Goal: Task Accomplishment & Management: Complete application form

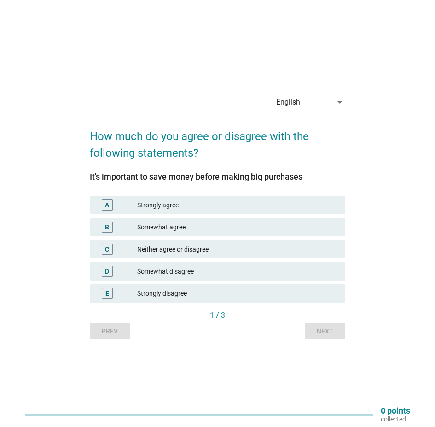
click at [195, 204] on div "Strongly agree" at bounding box center [237, 204] width 201 height 11
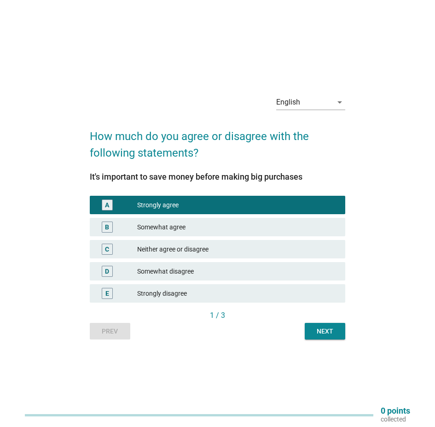
click at [317, 332] on div "Next" at bounding box center [325, 331] width 26 height 10
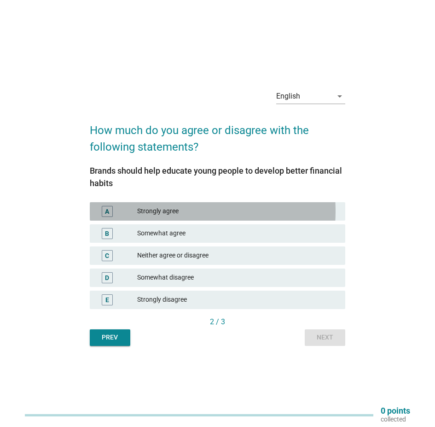
click at [207, 216] on div "Strongly agree" at bounding box center [237, 211] width 201 height 11
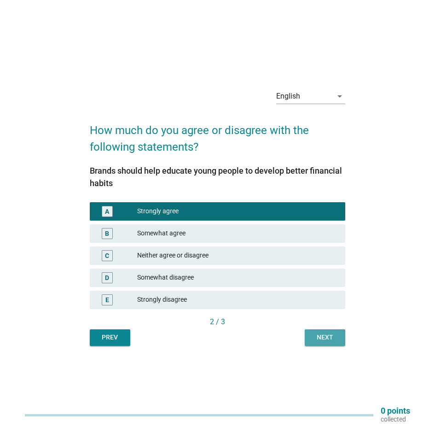
click at [323, 335] on div "Next" at bounding box center [325, 337] width 26 height 10
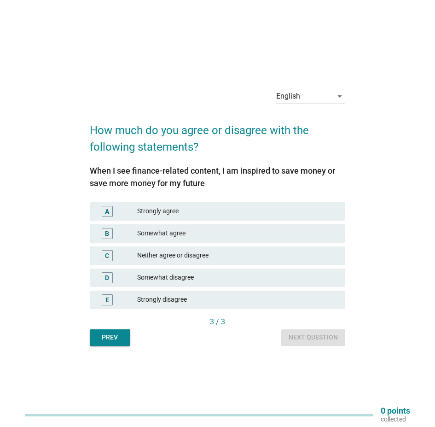
click at [148, 227] on div "B Somewhat agree" at bounding box center [217, 233] width 255 height 18
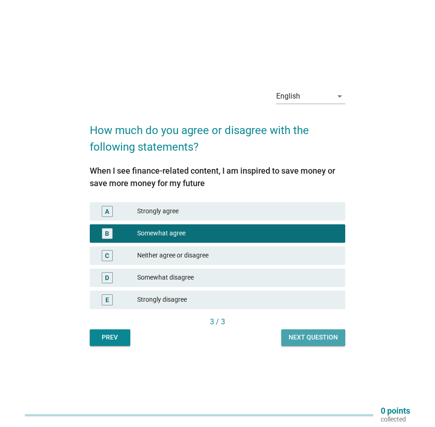
click at [306, 341] on div "Next question" at bounding box center [313, 337] width 49 height 10
click at [290, 335] on div "Prev Next question" at bounding box center [217, 337] width 255 height 17
click at [332, 333] on div "Prev Next question" at bounding box center [217, 337] width 255 height 17
click at [330, 338] on div "Prev Next question" at bounding box center [217, 337] width 255 height 17
click at [367, 272] on div "English arrow_drop_down How much do you agree or disagree with the following st…" at bounding box center [218, 213] width 406 height 279
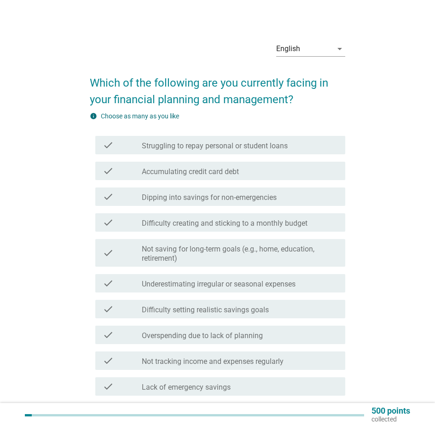
click at [360, 116] on div "English arrow_drop_down Which of the following are you currently facing in your…" at bounding box center [218, 276] width 406 height 498
click at [210, 154] on div "check check_box_outline_blank Struggling to repay personal or student loans" at bounding box center [220, 145] width 250 height 18
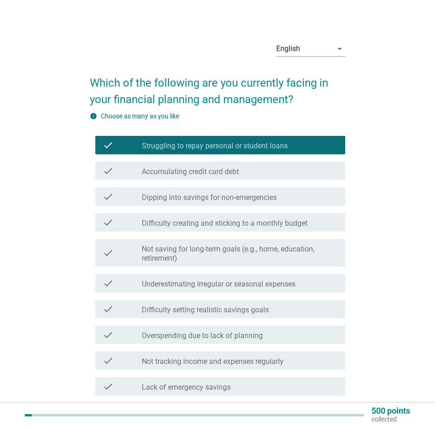
click at [243, 202] on label "Dipping into savings for non-emergencies" at bounding box center [209, 197] width 135 height 9
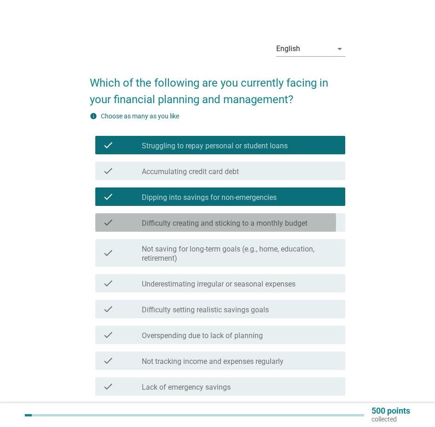
click at [232, 228] on label "Difficulty creating and sticking to a monthly budget" at bounding box center [225, 223] width 166 height 9
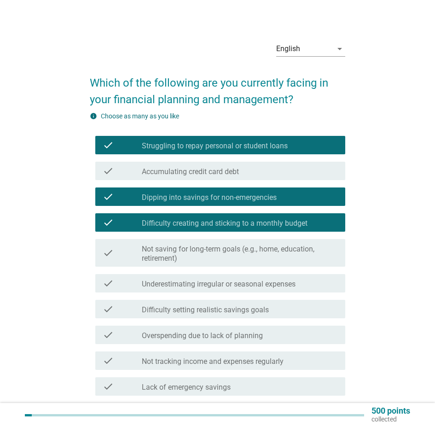
click at [236, 258] on label "Not saving for long-term goals (e.g., home, education, retirement)" at bounding box center [240, 253] width 196 height 18
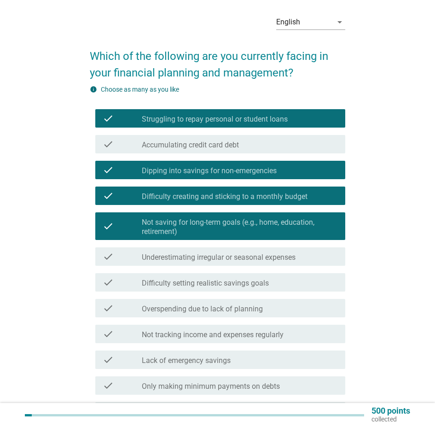
scroll to position [46, 0]
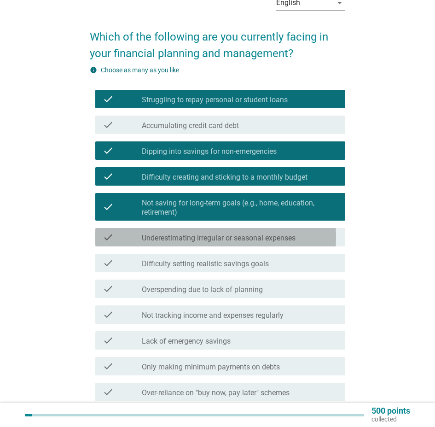
click at [238, 243] on label "Underestimating irregular or seasonal expenses" at bounding box center [219, 237] width 154 height 9
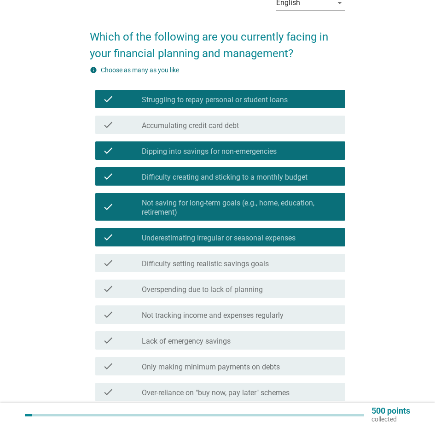
scroll to position [92, 0]
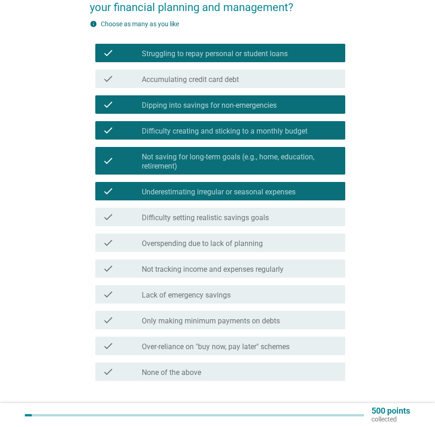
click at [241, 222] on label "Difficulty setting realistic savings goals" at bounding box center [205, 217] width 127 height 9
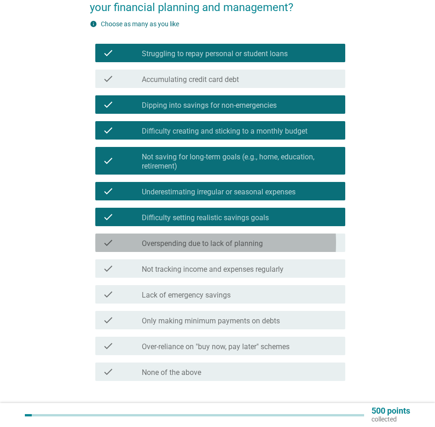
click at [244, 244] on div "check check_box_outline_blank Overspending due to lack of planning" at bounding box center [220, 242] width 250 height 18
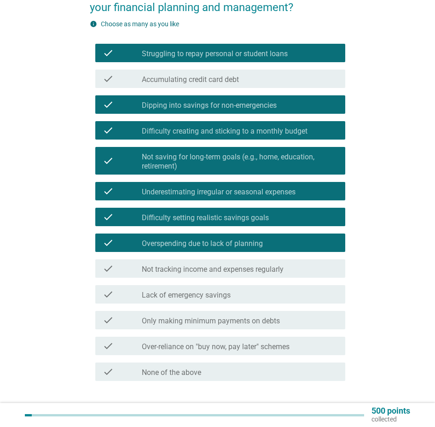
click at [262, 248] on label "Overspending due to lack of planning" at bounding box center [202, 243] width 121 height 9
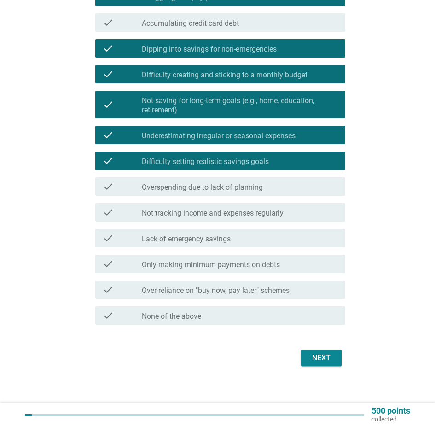
scroll to position [163, 0]
click at [308, 354] on div "Next" at bounding box center [321, 357] width 26 height 11
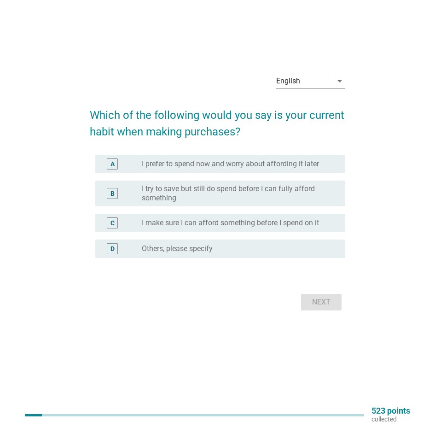
scroll to position [0, 0]
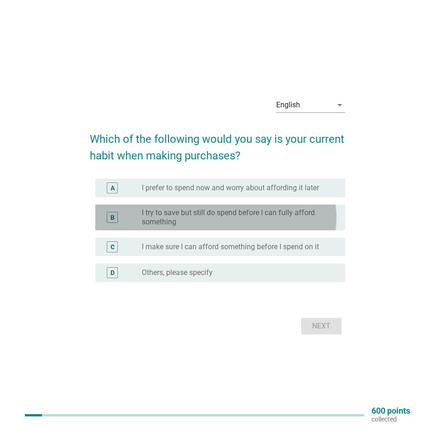
click at [253, 220] on label "I try to save but still do spend before I can fully afford something" at bounding box center [236, 217] width 189 height 18
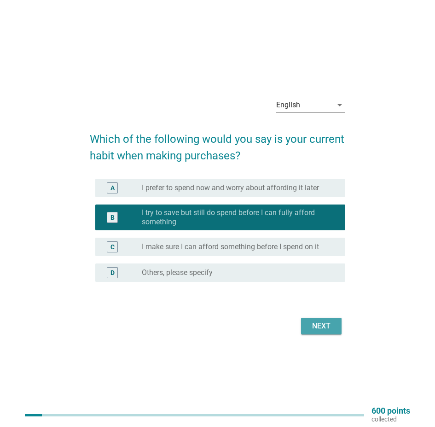
click at [302, 325] on button "Next" at bounding box center [321, 326] width 41 height 17
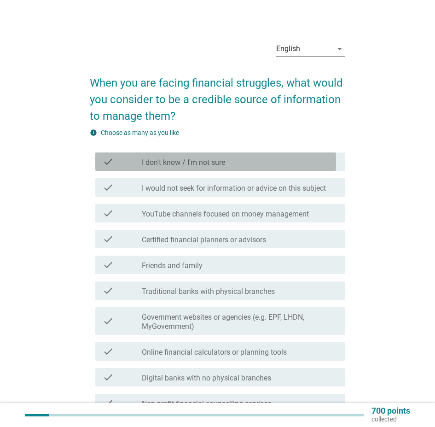
click at [209, 167] on label "I don't know / I'm not sure" at bounding box center [183, 162] width 83 height 9
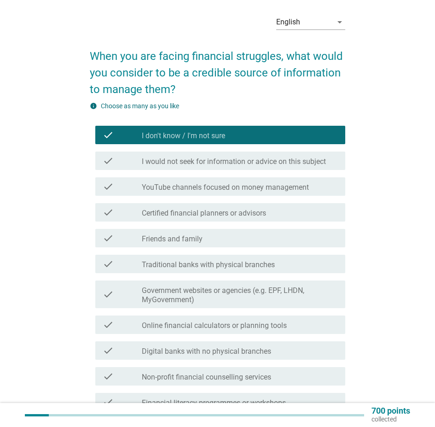
scroll to position [46, 0]
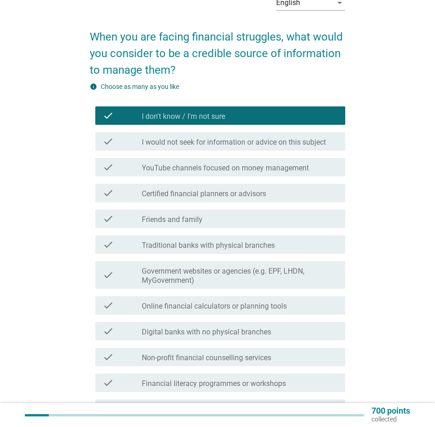
click at [212, 221] on div "check_box_outline_blank Friends and family" at bounding box center [240, 218] width 196 height 11
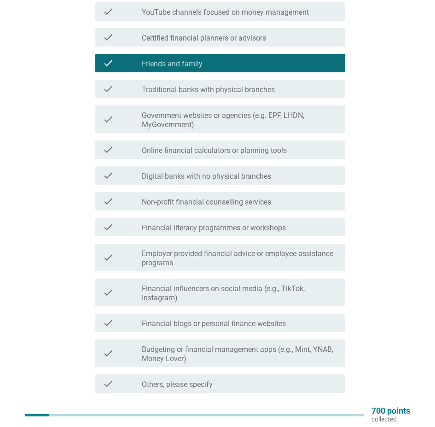
scroll to position [100, 0]
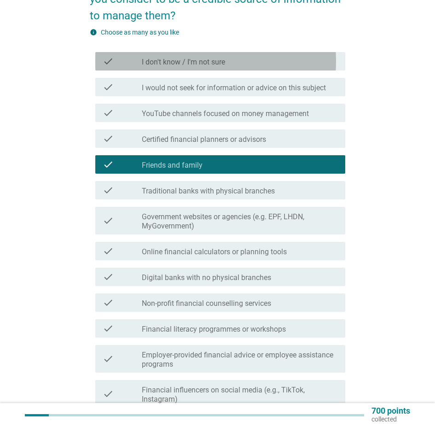
click at [188, 70] on div "check check_box I don't know / I'm not sure" at bounding box center [220, 61] width 250 height 18
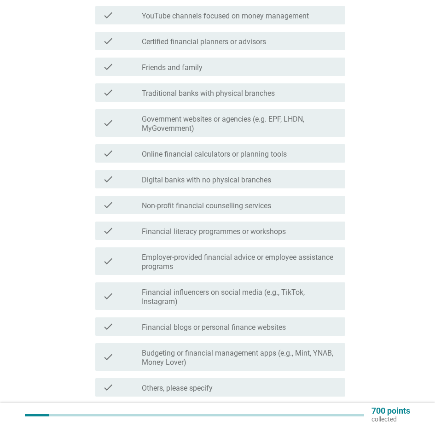
scroll to position [285, 0]
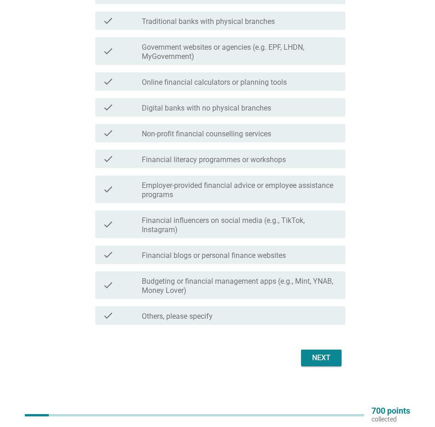
click at [309, 352] on div "Next" at bounding box center [321, 357] width 26 height 11
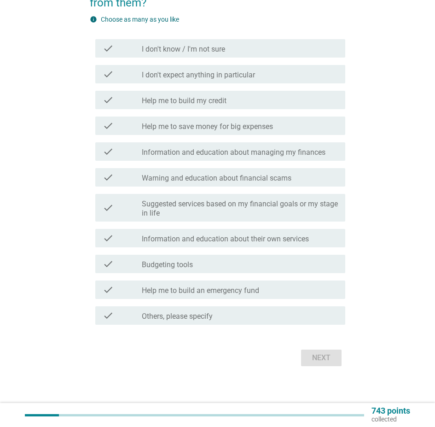
scroll to position [0, 0]
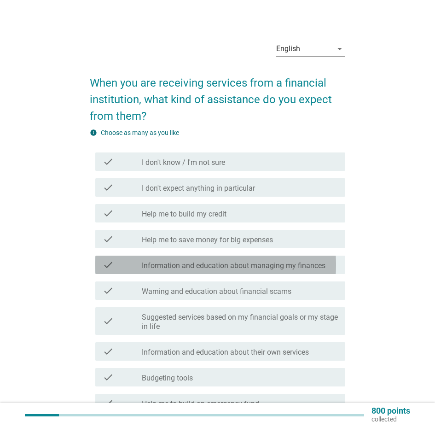
click at [251, 274] on div "check check_box_outline_blank Information and education about managing my finan…" at bounding box center [220, 264] width 250 height 18
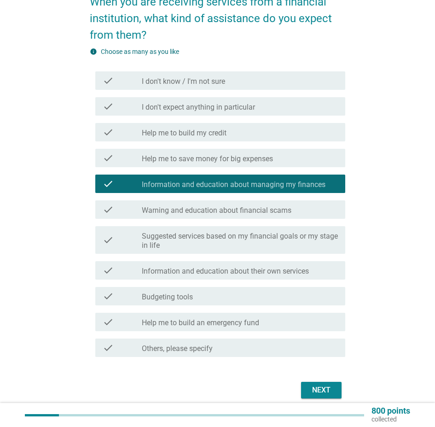
scroll to position [128, 0]
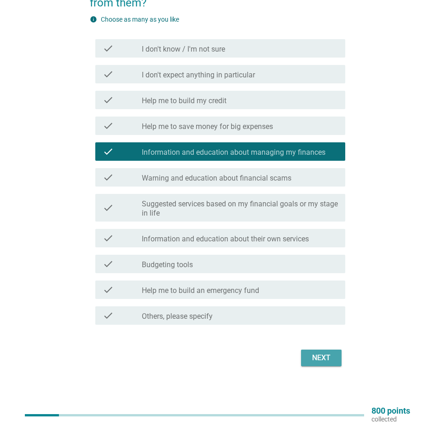
click at [314, 352] on div "Next" at bounding box center [321, 357] width 26 height 11
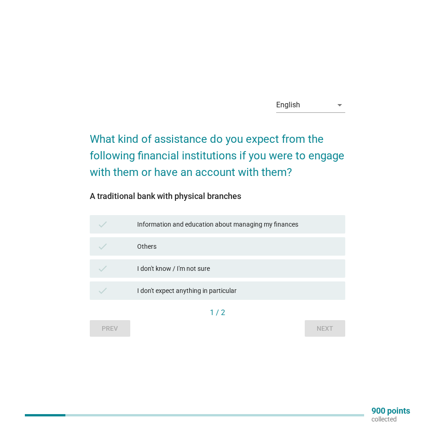
click at [198, 270] on div "I don't know / I'm not sure" at bounding box center [237, 268] width 201 height 11
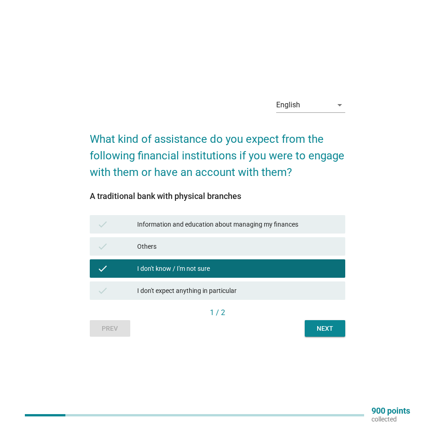
click at [318, 334] on button "Next" at bounding box center [325, 328] width 41 height 17
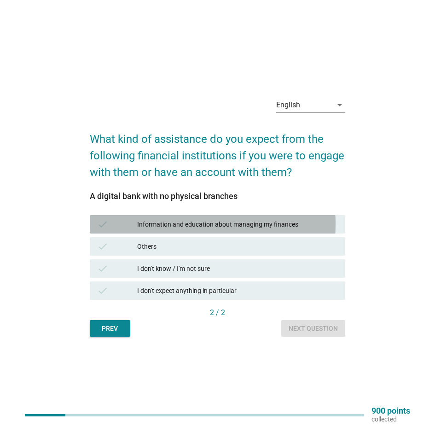
drag, startPoint x: 249, startPoint y: 225, endPoint x: 250, endPoint y: 239, distance: 14.3
click at [248, 227] on div "Information and education about managing my finances" at bounding box center [237, 224] width 201 height 11
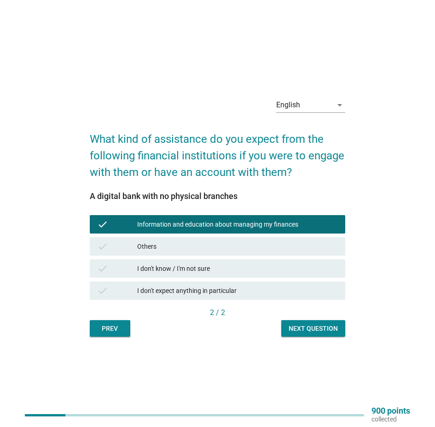
click at [305, 327] on div "Next question" at bounding box center [313, 329] width 49 height 10
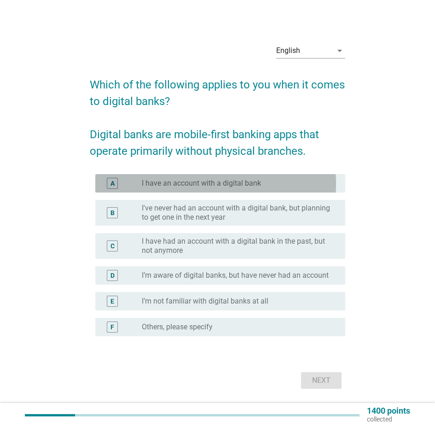
click at [191, 192] on div "A radio_button_unchecked I have an account with a digital bank" at bounding box center [220, 183] width 250 height 18
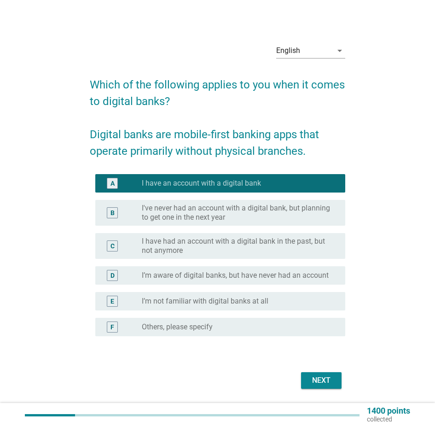
click at [310, 386] on div "Next" at bounding box center [321, 380] width 26 height 11
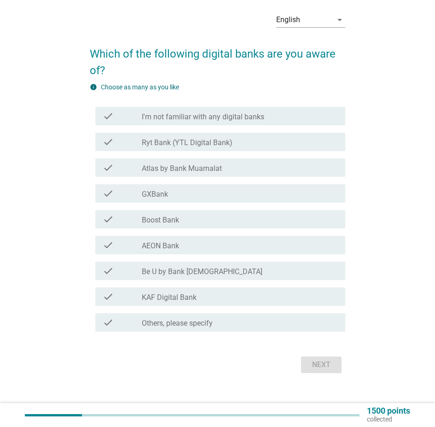
scroll to position [46, 0]
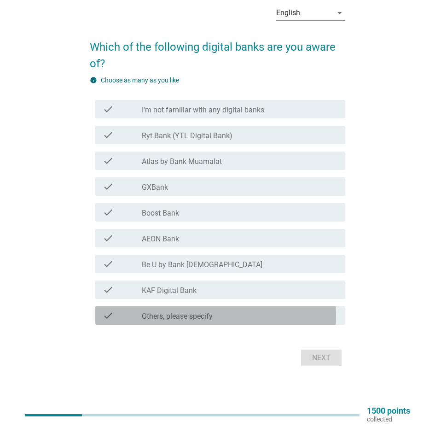
click at [225, 311] on div "check_box_outline_blank Others, please specify" at bounding box center [240, 315] width 196 height 11
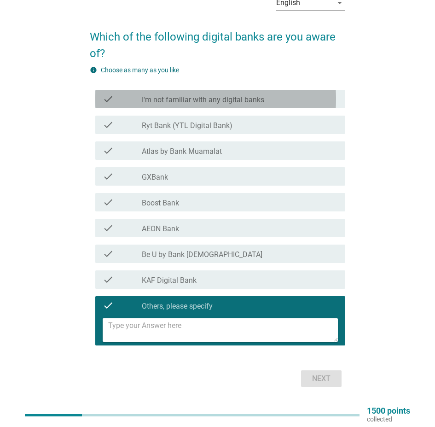
click at [198, 108] on div "check check_box_outline_blank I'm not familiar with any digital banks" at bounding box center [220, 99] width 250 height 18
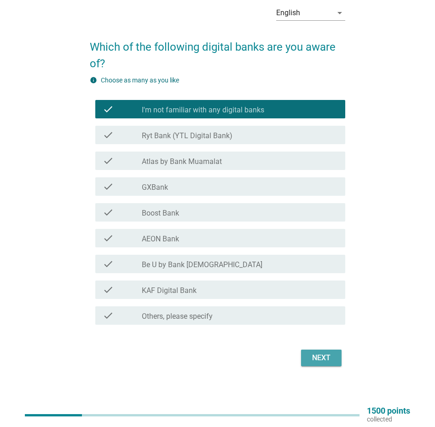
click at [315, 356] on div "Next" at bounding box center [321, 357] width 26 height 11
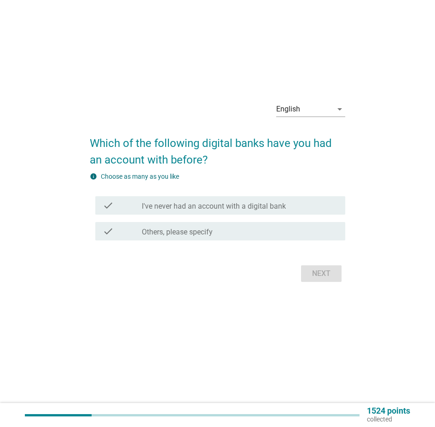
scroll to position [0, 0]
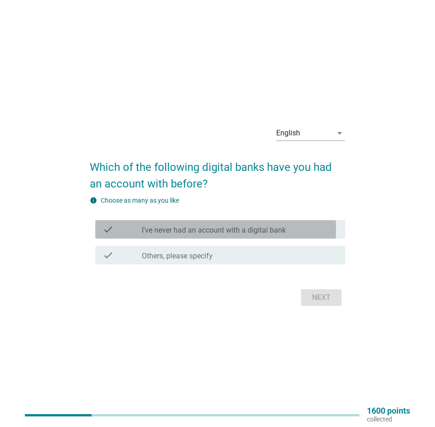
click at [241, 229] on label "I've never had an account with a digital bank" at bounding box center [214, 230] width 144 height 9
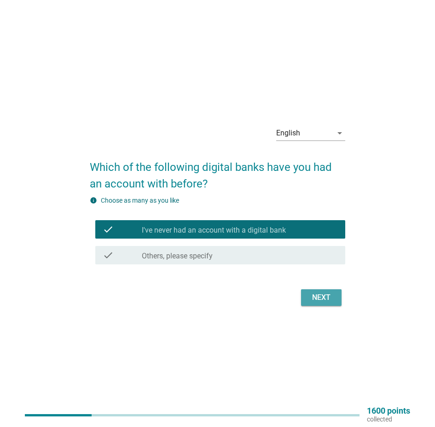
click at [319, 297] on div "Next" at bounding box center [321, 297] width 26 height 11
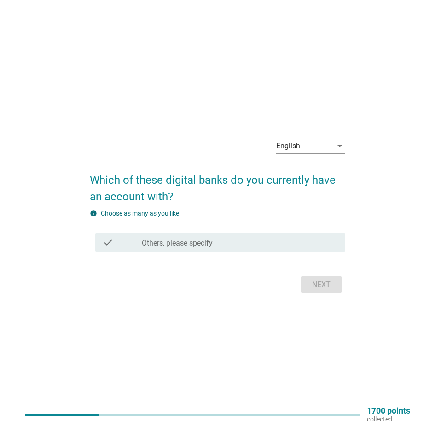
click at [221, 244] on div "check_box Others, please specify" at bounding box center [240, 242] width 196 height 11
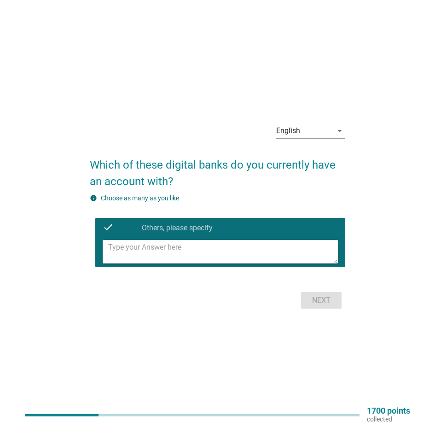
click at [266, 259] on textarea at bounding box center [223, 251] width 230 height 23
type textarea "0"
click at [314, 308] on button "Next" at bounding box center [321, 300] width 41 height 17
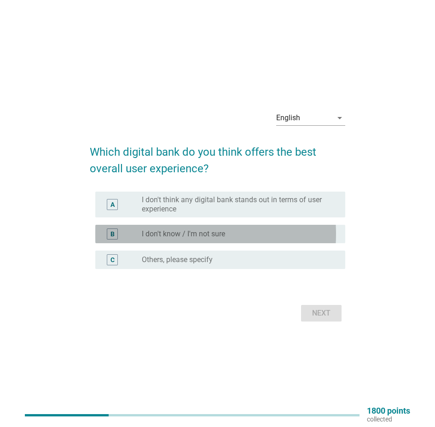
click at [258, 232] on div "radio_button_unchecked I don't know / I'm not sure" at bounding box center [236, 233] width 189 height 9
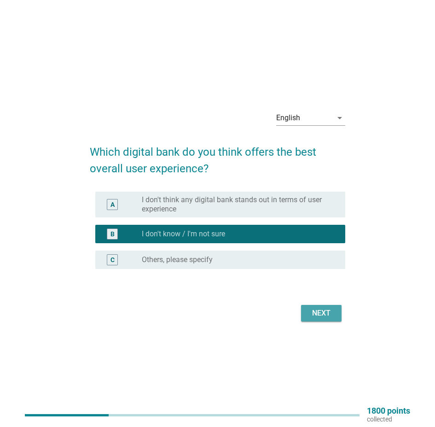
click at [312, 305] on button "Next" at bounding box center [321, 313] width 41 height 17
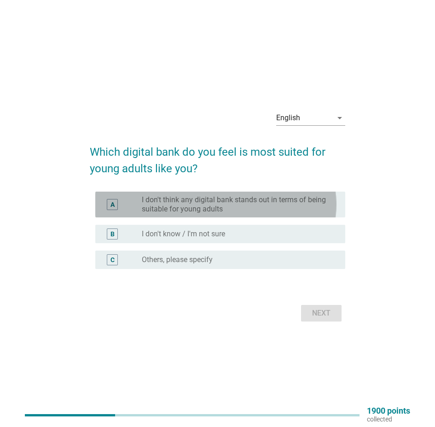
click at [217, 210] on label "I don't think any digital bank stands out in terms of being suitable for young …" at bounding box center [236, 204] width 189 height 18
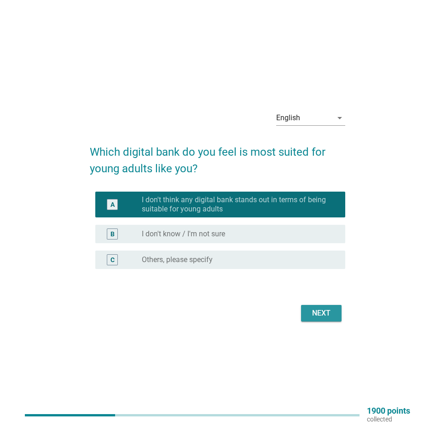
click at [310, 308] on div "Next" at bounding box center [321, 313] width 26 height 11
click at [309, 311] on form "Which digital bank do you feel is most suited for young adults like you? A radi…" at bounding box center [217, 229] width 255 height 190
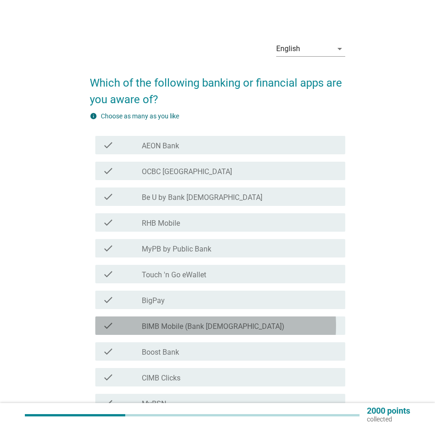
click at [231, 331] on div "check_box_outline_blank BIMB Mobile (Bank [DEMOGRAPHIC_DATA])" at bounding box center [240, 325] width 196 height 11
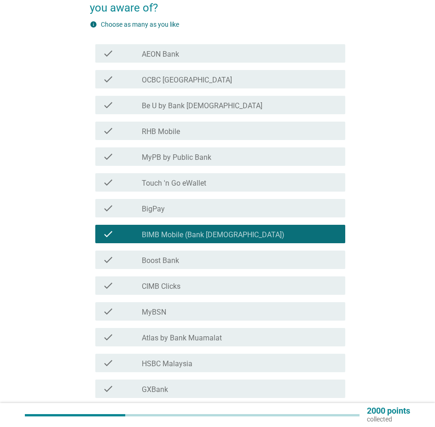
scroll to position [92, 0]
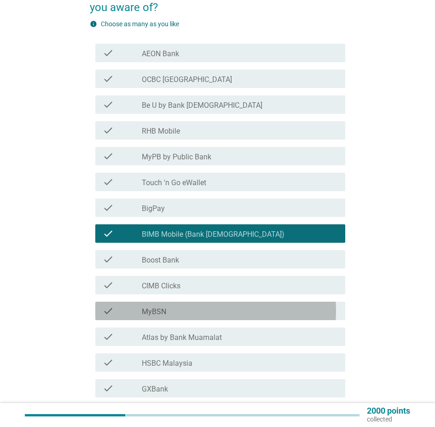
click at [226, 316] on div "check_box_outline_blank MyBSN" at bounding box center [240, 310] width 196 height 11
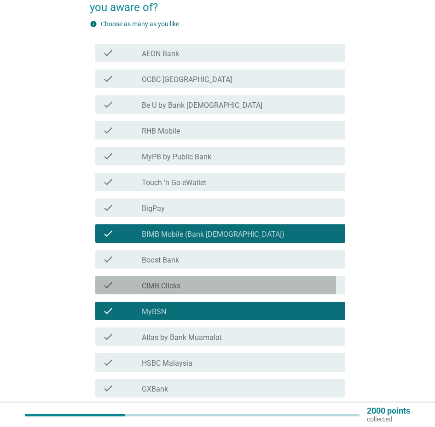
click at [192, 290] on div "check_box_outline_blank CIMB Clicks" at bounding box center [240, 284] width 196 height 11
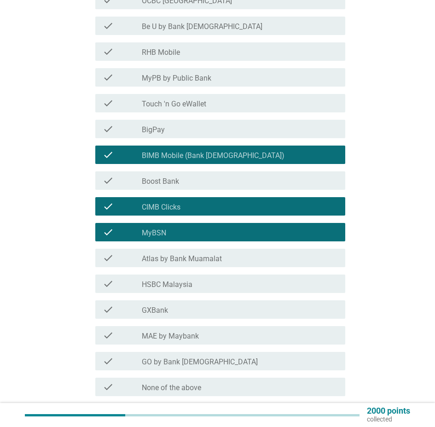
scroll to position [184, 0]
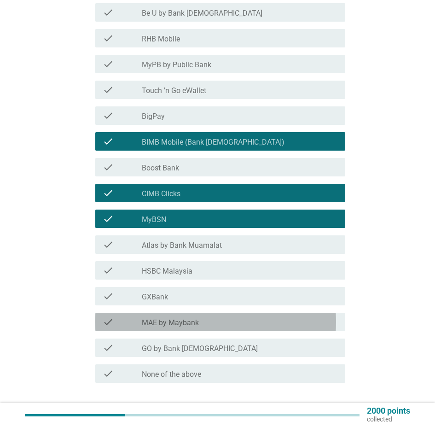
click at [182, 327] on label "MAE by Maybank" at bounding box center [170, 322] width 57 height 9
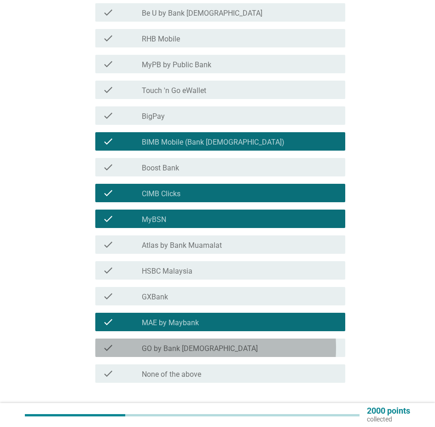
click at [183, 353] on label "GO by Bank [DEMOGRAPHIC_DATA]" at bounding box center [200, 348] width 116 height 9
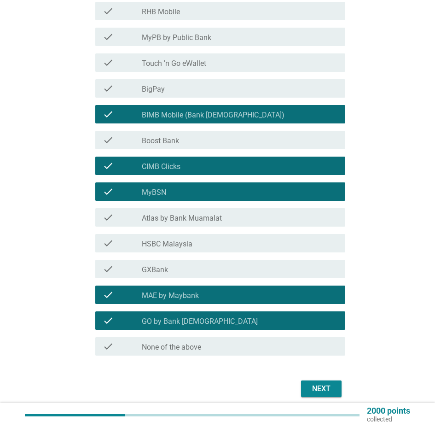
scroll to position [230, 0]
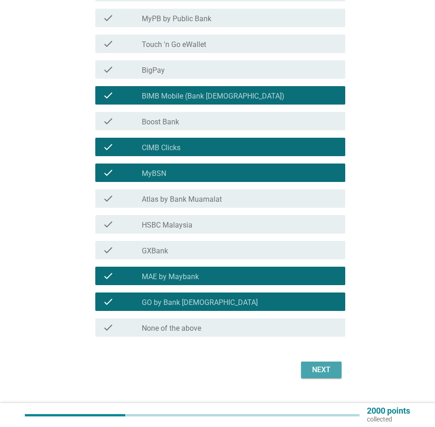
click at [302, 378] on button "Next" at bounding box center [321, 369] width 41 height 17
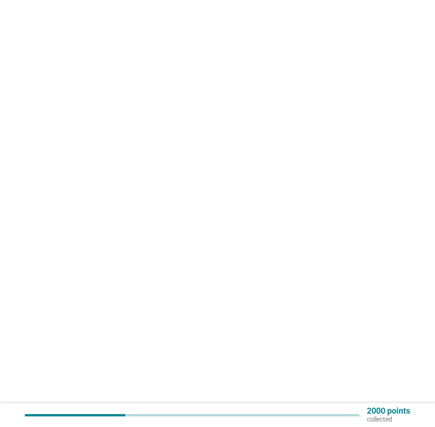
scroll to position [0, 0]
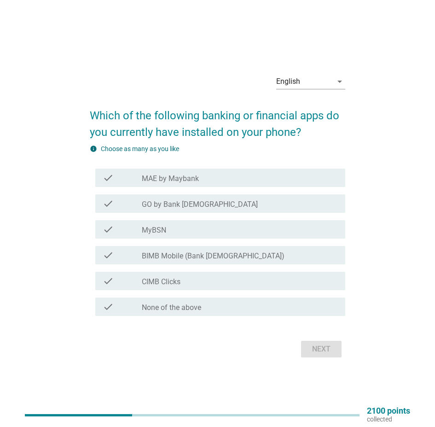
click at [139, 171] on div "check check_box_outline_blank MAE by Maybank" at bounding box center [220, 177] width 250 height 18
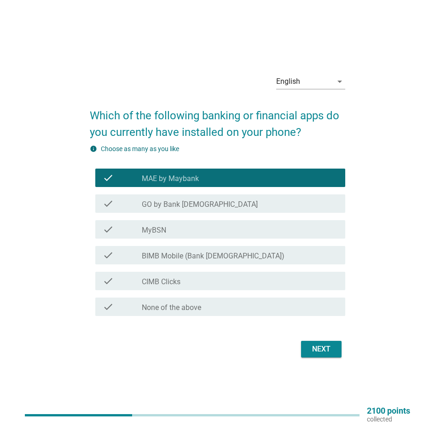
click at [148, 202] on label "GO by Bank [DEMOGRAPHIC_DATA]" at bounding box center [200, 204] width 116 height 9
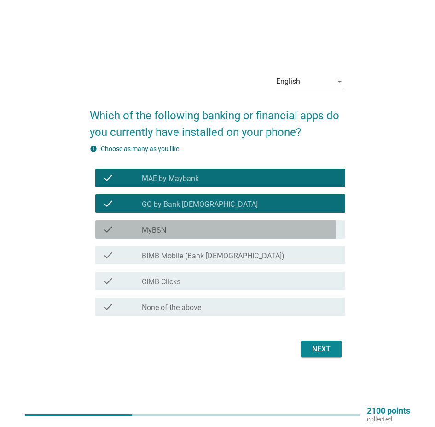
click at [148, 232] on label "MyBSN" at bounding box center [154, 230] width 24 height 9
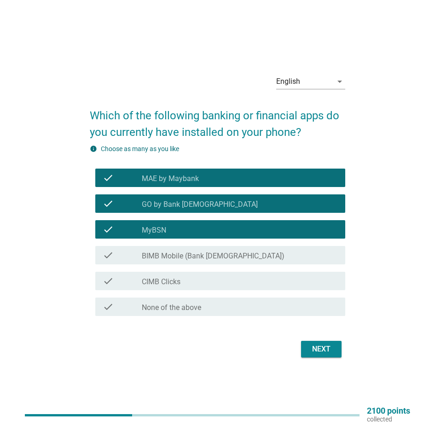
click at [174, 280] on label "CIMB Clicks" at bounding box center [161, 281] width 39 height 9
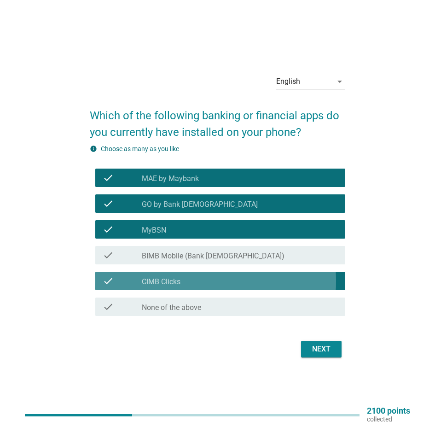
click at [174, 280] on label "CIMB Clicks" at bounding box center [161, 281] width 39 height 9
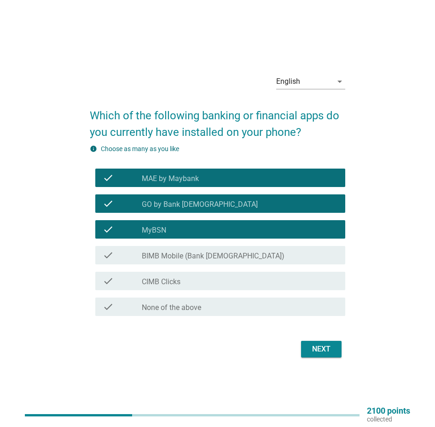
click at [325, 345] on div "Next" at bounding box center [321, 348] width 26 height 11
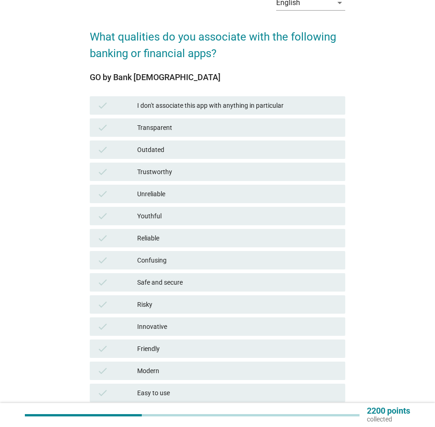
scroll to position [92, 0]
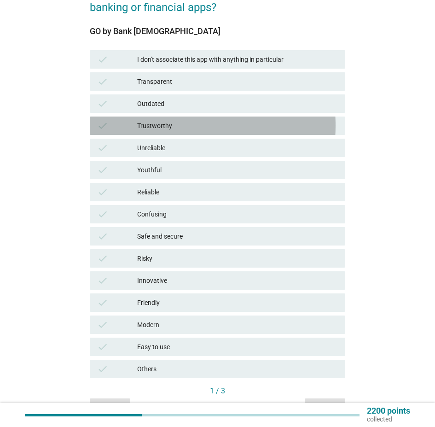
click at [168, 131] on div "Trustworthy" at bounding box center [237, 125] width 201 height 11
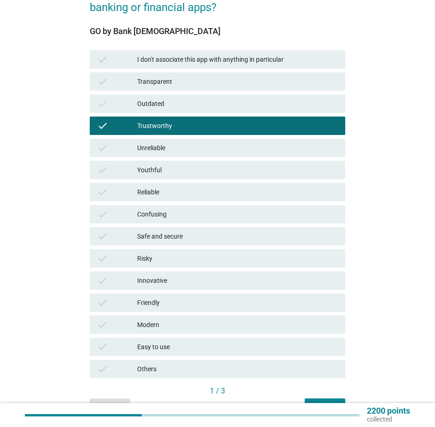
click at [247, 242] on div "Safe and secure" at bounding box center [237, 236] width 201 height 11
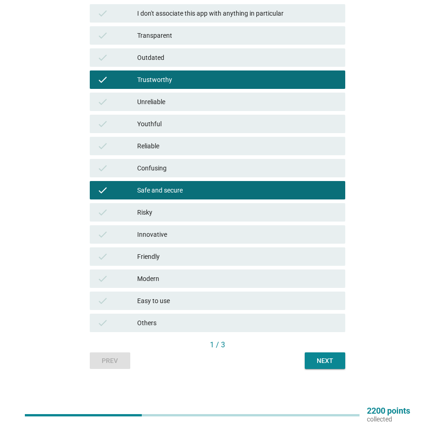
scroll to position [153, 0]
click at [305, 352] on button "Next" at bounding box center [325, 360] width 41 height 17
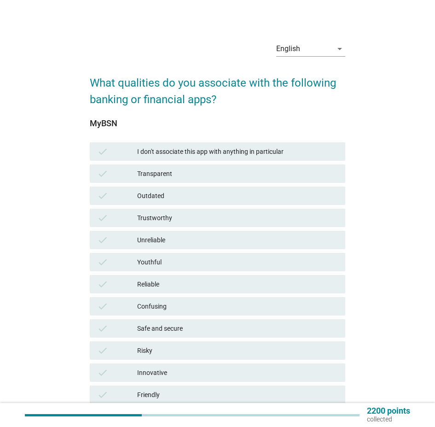
click at [201, 179] on div "Transparent" at bounding box center [237, 173] width 201 height 11
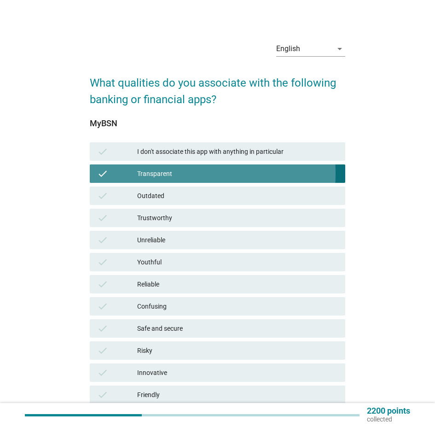
click at [198, 179] on div "Transparent" at bounding box center [237, 173] width 201 height 11
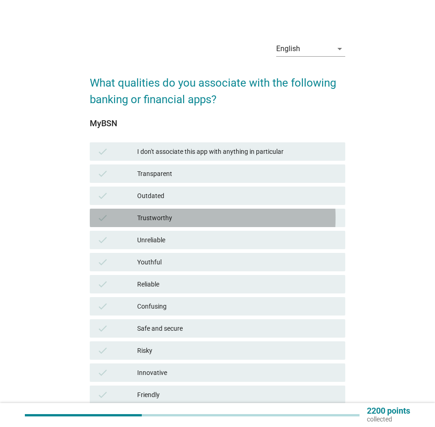
click at [182, 223] on div "Trustworthy" at bounding box center [237, 217] width 201 height 11
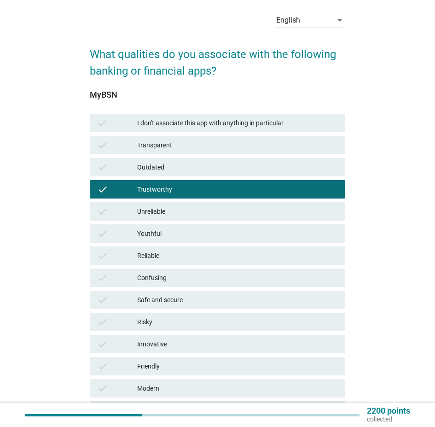
scroll to position [46, 0]
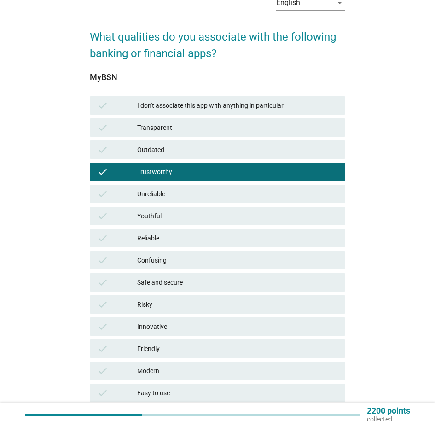
click at [176, 244] on div "Reliable" at bounding box center [237, 237] width 201 height 11
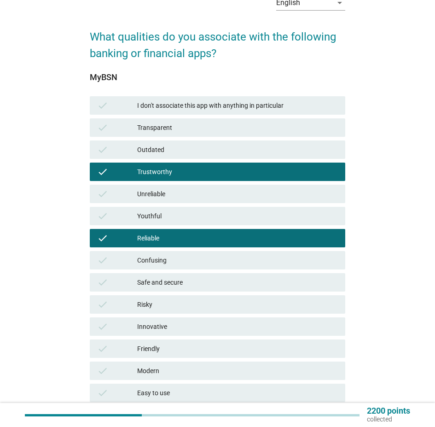
click at [175, 285] on div "Safe and secure" at bounding box center [237, 282] width 201 height 11
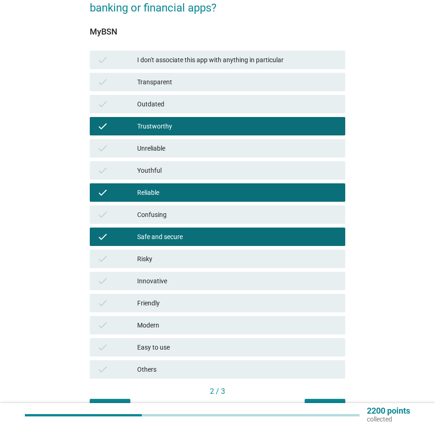
scroll to position [92, 0]
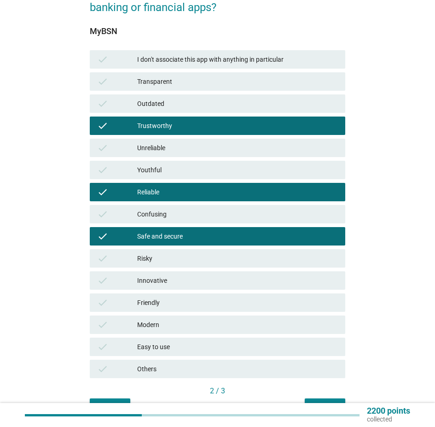
click at [167, 312] on div "check Friendly" at bounding box center [217, 302] width 255 height 18
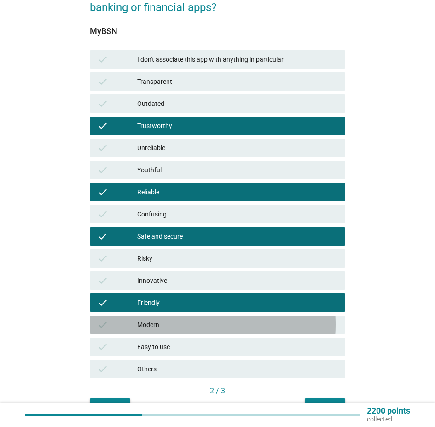
click at [163, 330] on div "Modern" at bounding box center [237, 324] width 201 height 11
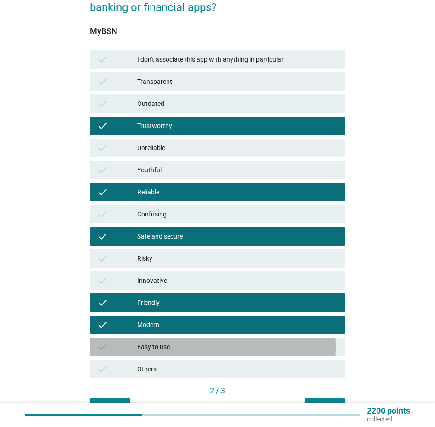
click at [200, 356] on div "check Easy to use" at bounding box center [217, 346] width 255 height 18
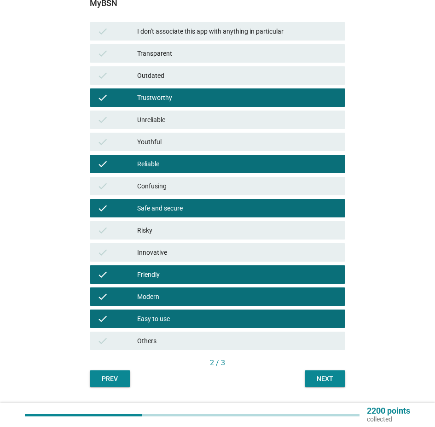
scroll to position [153, 0]
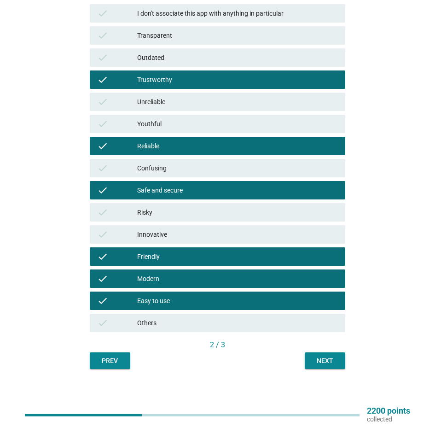
click at [313, 356] on div "Next" at bounding box center [325, 361] width 26 height 10
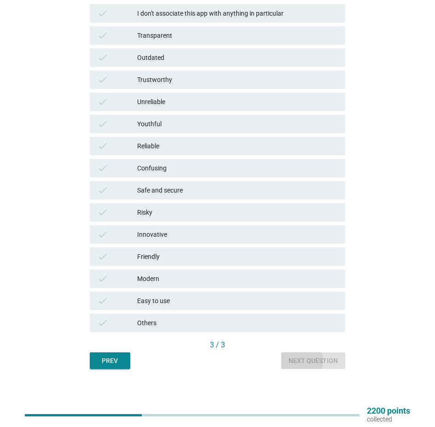
scroll to position [0, 0]
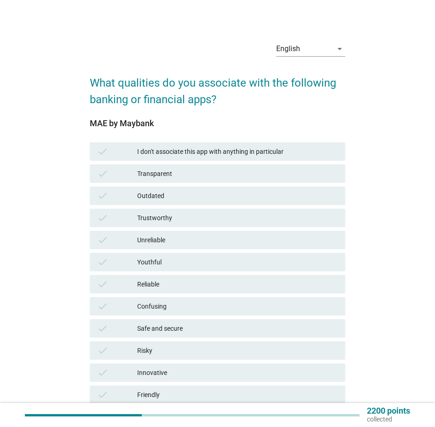
click at [168, 223] on div "Trustworthy" at bounding box center [237, 217] width 201 height 11
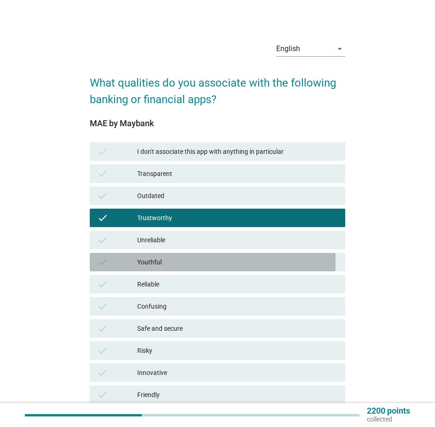
click at [163, 267] on div "Youthful" at bounding box center [237, 261] width 201 height 11
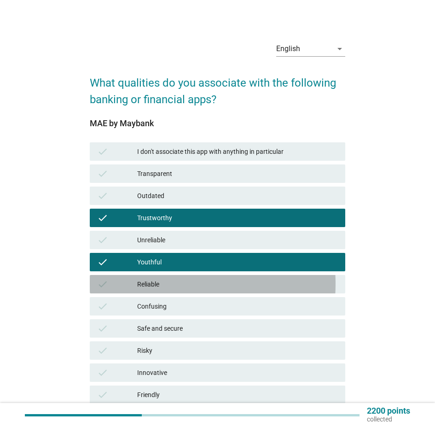
click at [166, 289] on div "Reliable" at bounding box center [237, 284] width 201 height 11
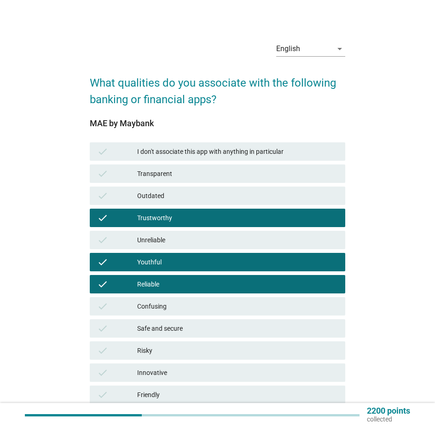
click at [172, 334] on div "Safe and secure" at bounding box center [237, 328] width 201 height 11
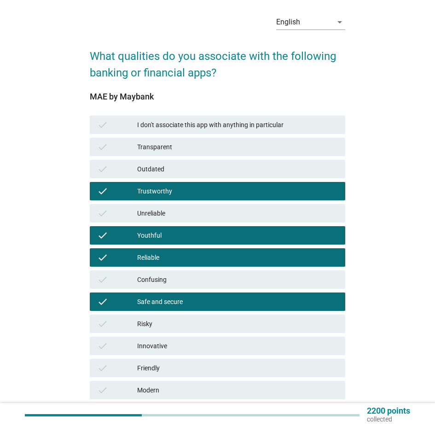
scroll to position [46, 0]
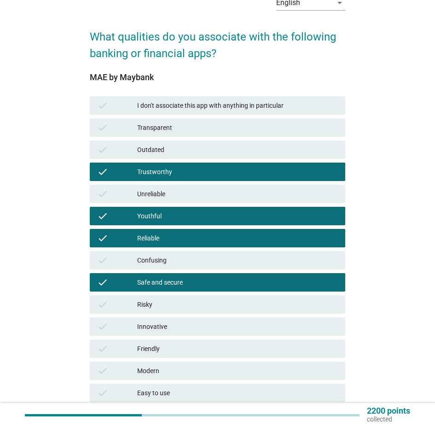
click at [164, 332] on div "Innovative" at bounding box center [237, 326] width 201 height 11
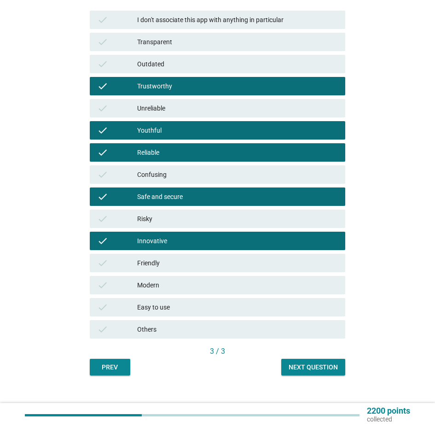
scroll to position [138, 0]
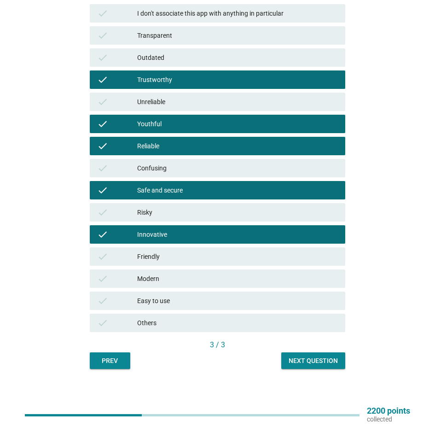
click at [154, 262] on div "Friendly" at bounding box center [237, 256] width 201 height 11
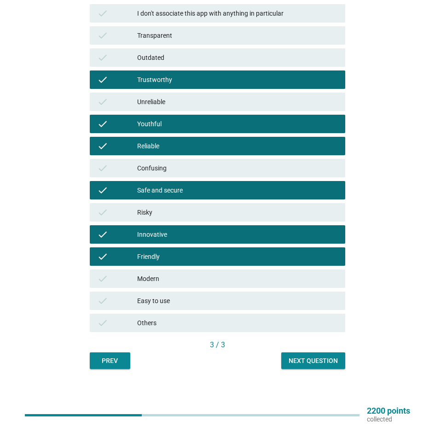
click at [157, 280] on div "Modern" at bounding box center [237, 278] width 201 height 11
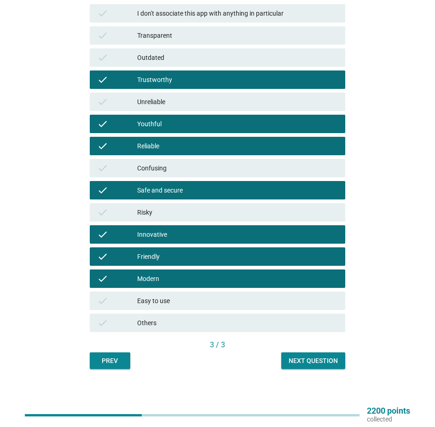
click at [166, 306] on div "Easy to use" at bounding box center [237, 300] width 201 height 11
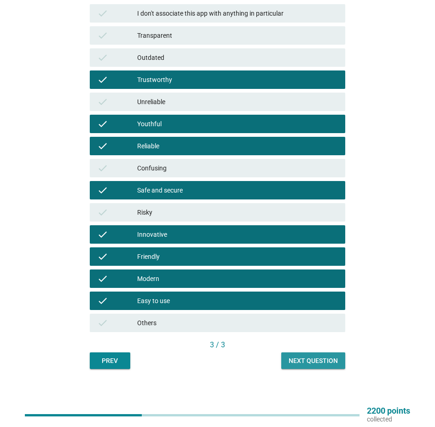
click at [290, 366] on div "Next question" at bounding box center [313, 361] width 49 height 10
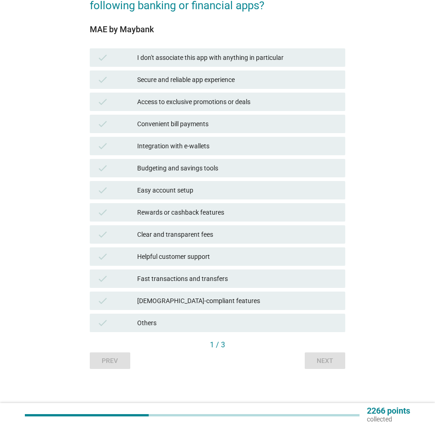
scroll to position [0, 0]
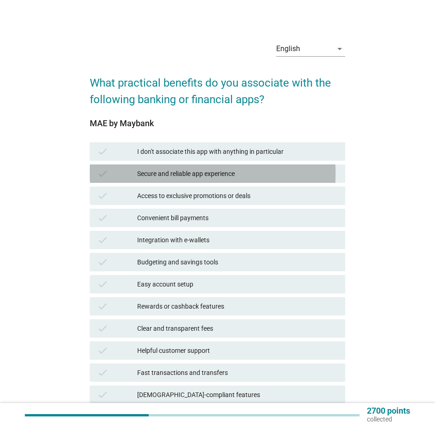
click at [185, 179] on div "Secure and reliable app experience" at bounding box center [237, 173] width 201 height 11
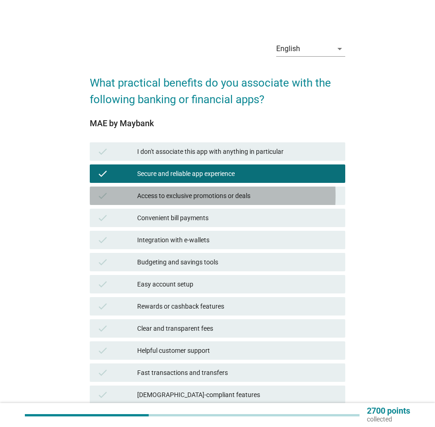
click at [188, 201] on div "Access to exclusive promotions or deals" at bounding box center [237, 195] width 201 height 11
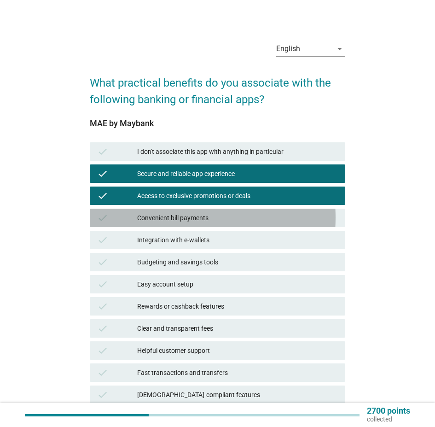
click at [188, 222] on div "Convenient bill payments" at bounding box center [237, 217] width 201 height 11
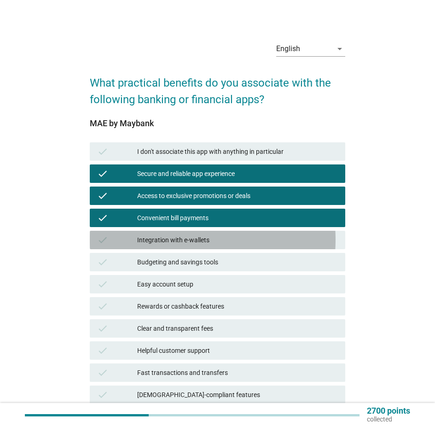
click at [199, 245] on div "Integration with e-wallets" at bounding box center [237, 239] width 201 height 11
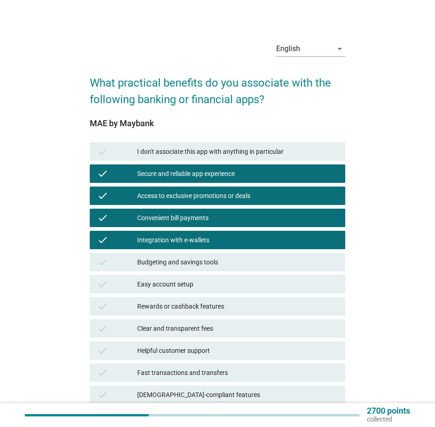
click at [204, 271] on div "check Budgeting and savings tools" at bounding box center [217, 262] width 255 height 18
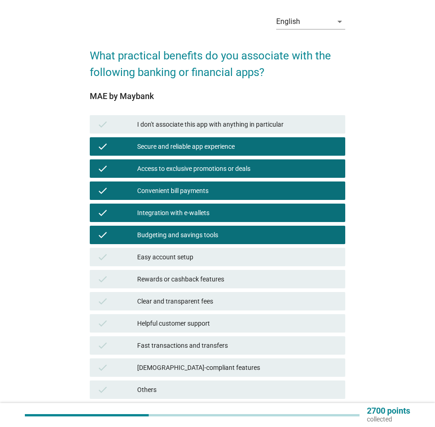
scroll to position [46, 0]
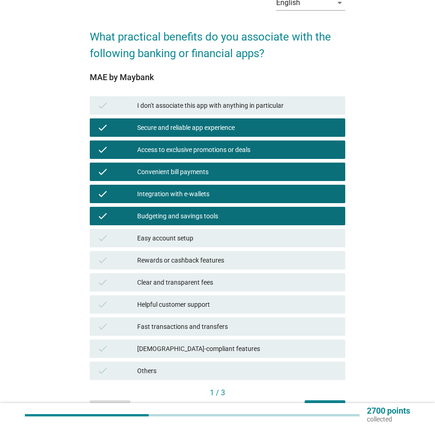
click at [182, 244] on div "Easy account setup" at bounding box center [237, 237] width 201 height 11
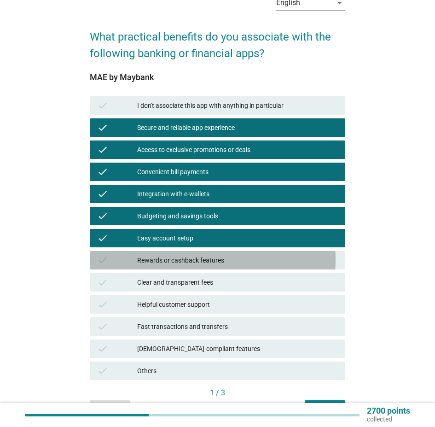
click at [185, 266] on div "Rewards or cashback features" at bounding box center [237, 260] width 201 height 11
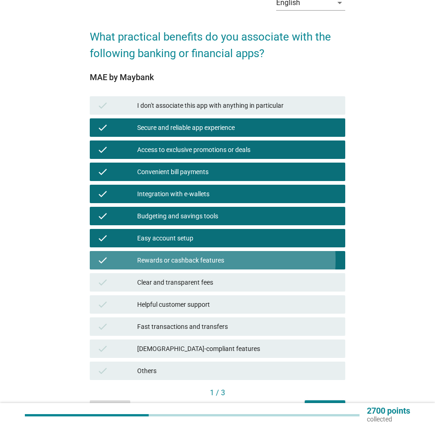
drag, startPoint x: 183, startPoint y: 267, endPoint x: 186, endPoint y: 279, distance: 13.4
click at [184, 266] on div "Rewards or cashback features" at bounding box center [237, 260] width 201 height 11
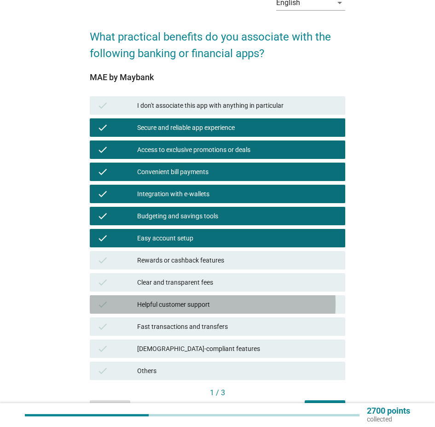
drag, startPoint x: 176, startPoint y: 314, endPoint x: 174, endPoint y: 337, distance: 24.0
click at [176, 310] on div "Helpful customer support" at bounding box center [237, 304] width 201 height 11
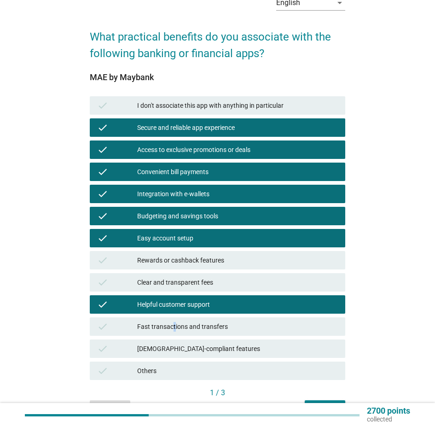
click at [177, 332] on div "Fast transactions and transfers" at bounding box center [237, 326] width 201 height 11
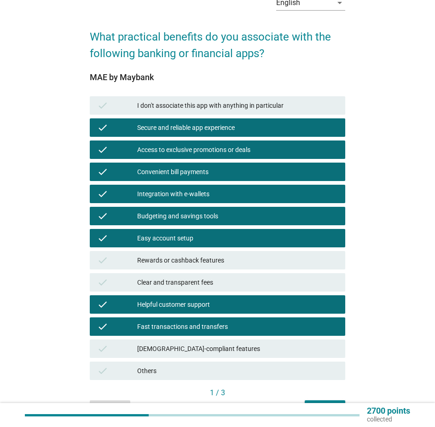
click at [178, 354] on div "[DEMOGRAPHIC_DATA]-compliant features" at bounding box center [237, 348] width 201 height 11
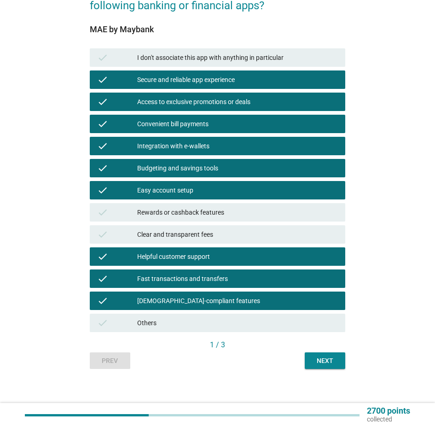
scroll to position [109, 0]
click at [308, 364] on div "English arrow_drop_down What practical benefits do you associate with the follo…" at bounding box center [217, 154] width 270 height 443
click at [314, 356] on div "Next" at bounding box center [325, 361] width 26 height 10
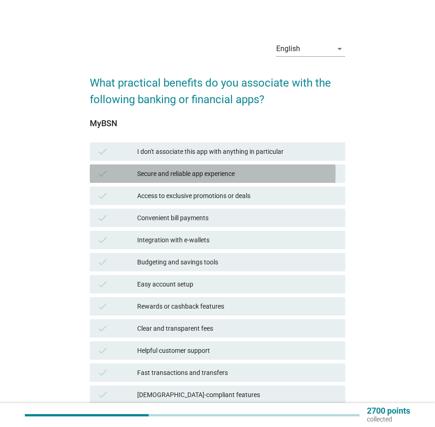
click at [189, 178] on div "Secure and reliable app experience" at bounding box center [237, 173] width 201 height 11
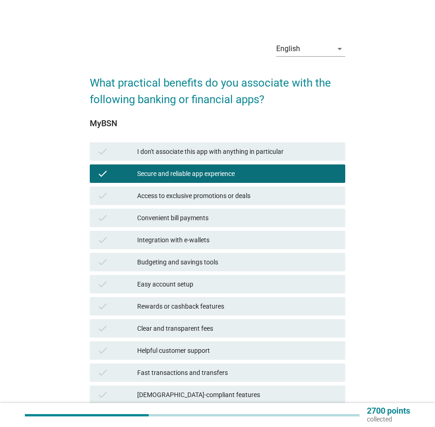
click at [177, 196] on div "check Access to exclusive promotions or deals" at bounding box center [217, 195] width 255 height 18
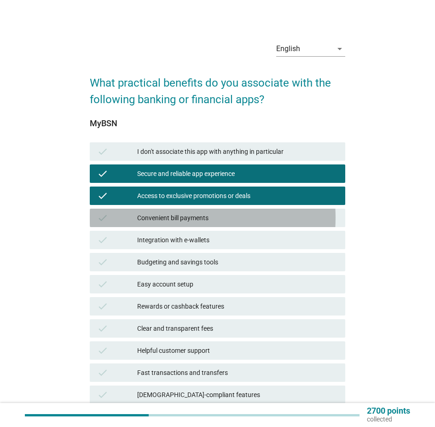
click at [168, 223] on div "Convenient bill payments" at bounding box center [237, 217] width 201 height 11
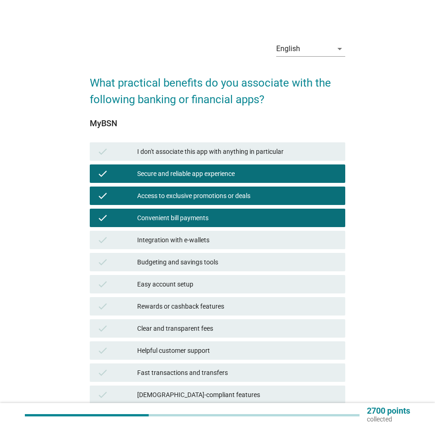
click at [164, 244] on div "Integration with e-wallets" at bounding box center [237, 239] width 201 height 11
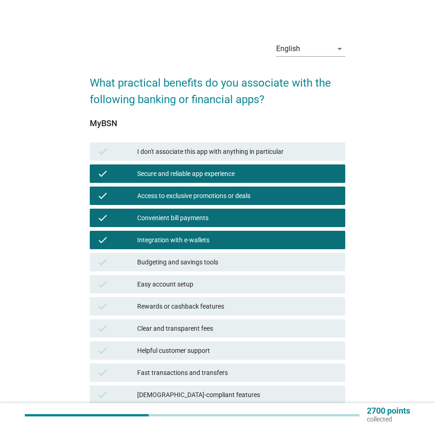
click at [157, 293] on div "check Easy account setup" at bounding box center [217, 284] width 255 height 18
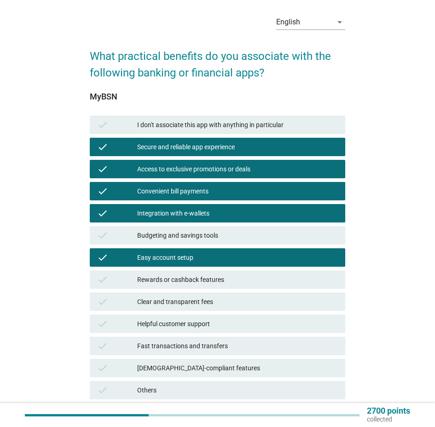
scroll to position [46, 0]
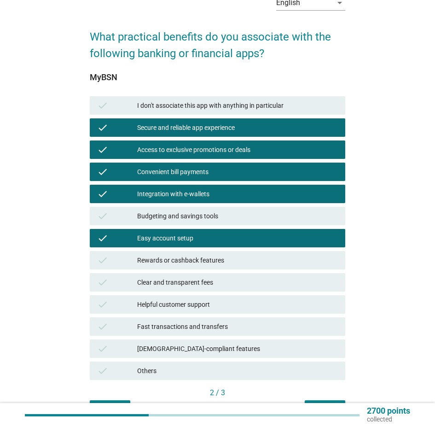
click at [168, 332] on div "Fast transactions and transfers" at bounding box center [237, 326] width 201 height 11
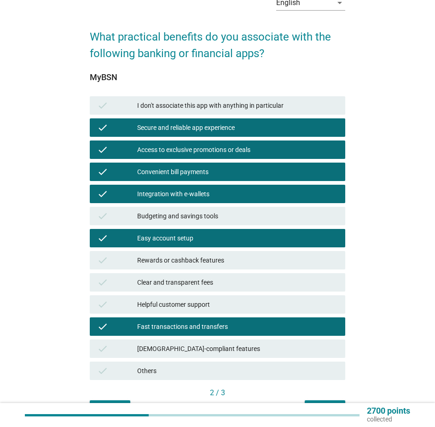
click at [175, 354] on div "[DEMOGRAPHIC_DATA]-compliant features" at bounding box center [237, 348] width 201 height 11
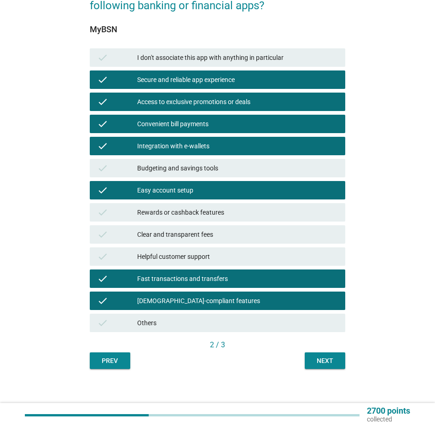
scroll to position [109, 0]
click at [324, 356] on div "Next" at bounding box center [325, 361] width 26 height 10
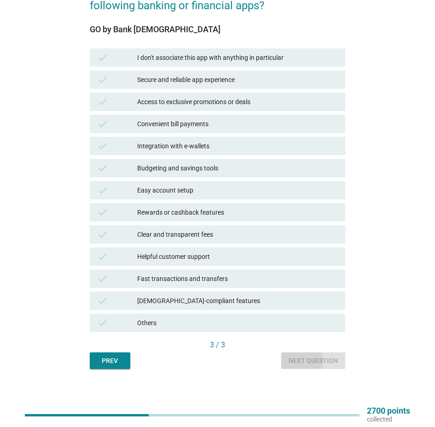
scroll to position [0, 0]
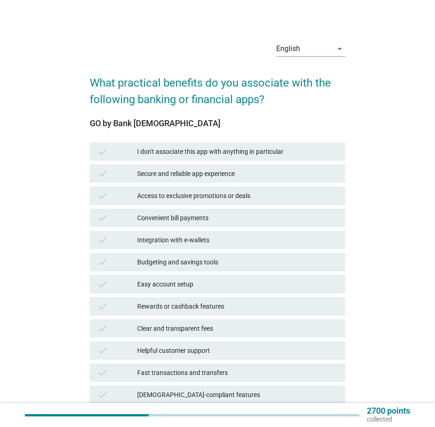
click at [181, 183] on div "check Secure and reliable app experience" at bounding box center [217, 173] width 255 height 18
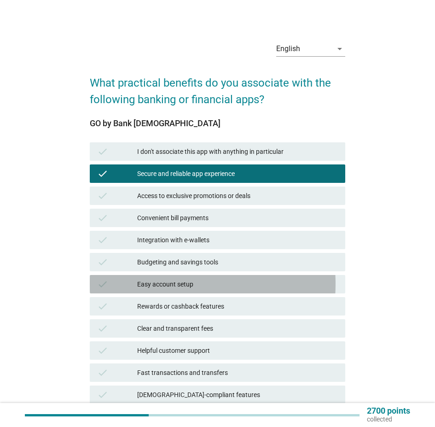
click at [172, 290] on div "Easy account setup" at bounding box center [237, 284] width 201 height 11
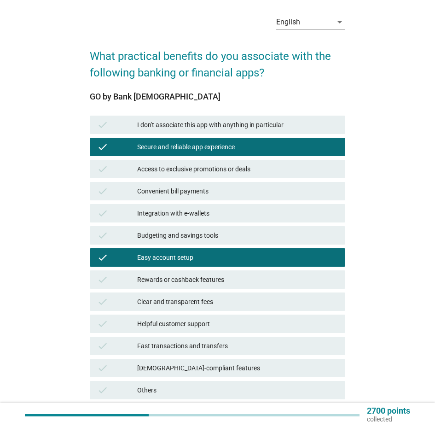
scroll to position [46, 0]
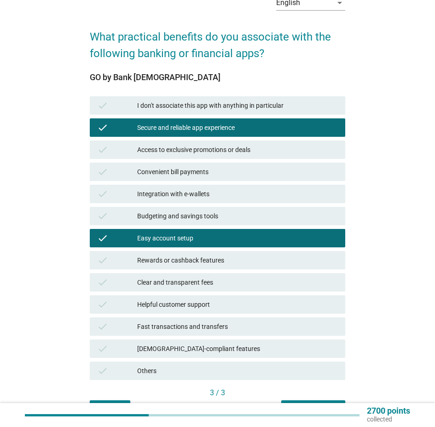
click at [163, 332] on div "Fast transactions and transfers" at bounding box center [237, 326] width 201 height 11
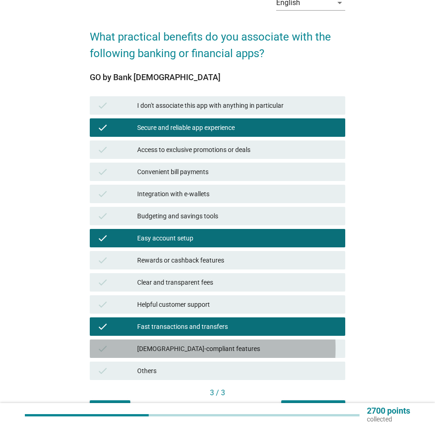
click at [177, 354] on div "[DEMOGRAPHIC_DATA]-compliant features" at bounding box center [237, 348] width 201 height 11
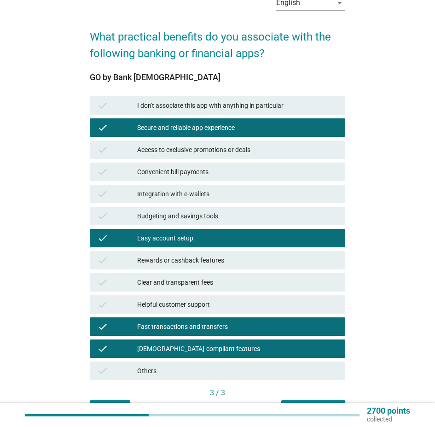
click at [182, 332] on div "Fast transactions and transfers" at bounding box center [237, 326] width 201 height 11
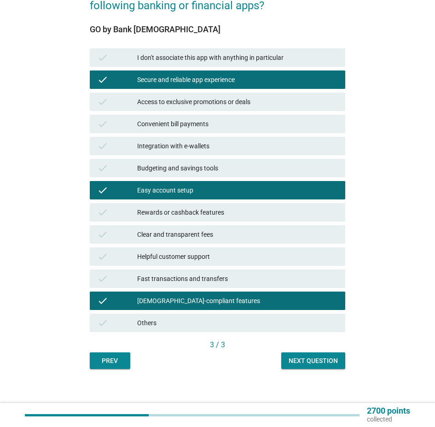
scroll to position [109, 0]
click at [313, 352] on button "Next question" at bounding box center [313, 360] width 64 height 17
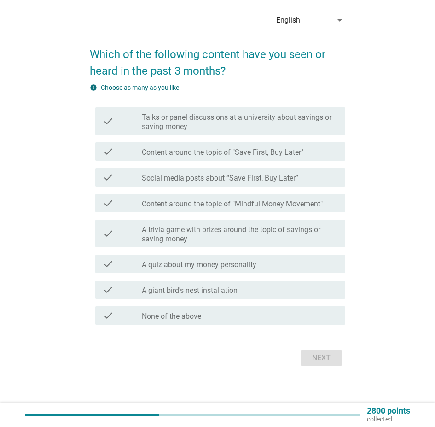
scroll to position [0, 0]
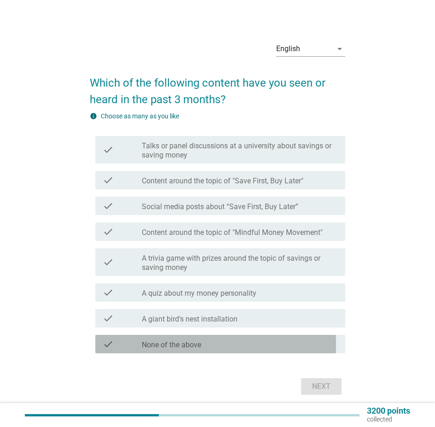
click at [221, 343] on div "check check_box_outline_blank None of the above" at bounding box center [220, 344] width 250 height 18
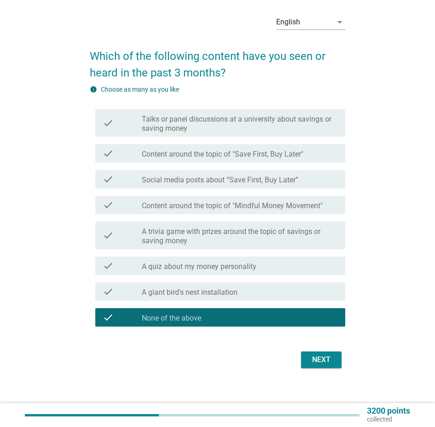
scroll to position [43, 0]
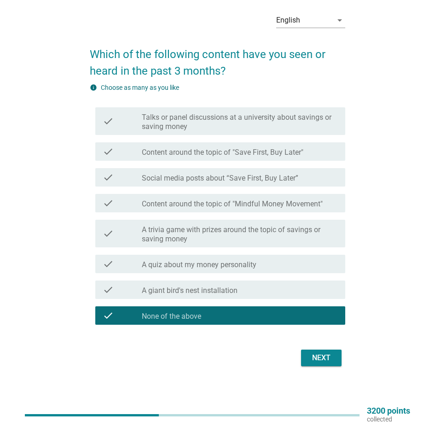
click at [310, 352] on div "Next" at bounding box center [321, 357] width 26 height 11
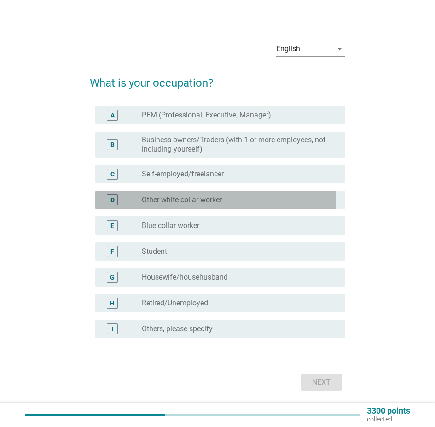
click at [203, 204] on label "Other white collar worker" at bounding box center [182, 199] width 80 height 9
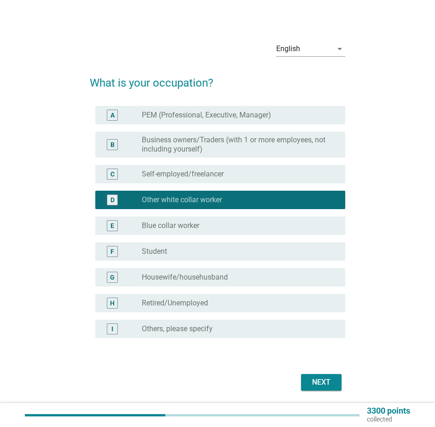
click at [318, 388] on div "Next" at bounding box center [321, 382] width 26 height 11
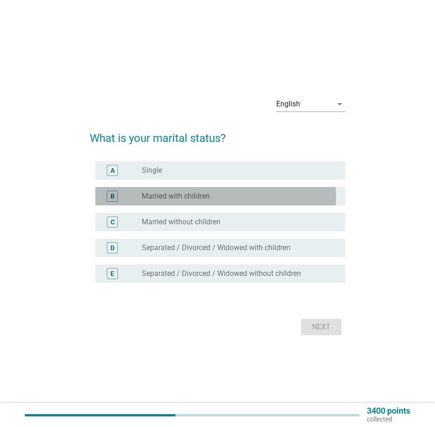
click at [203, 198] on label "Married with children" at bounding box center [176, 196] width 68 height 9
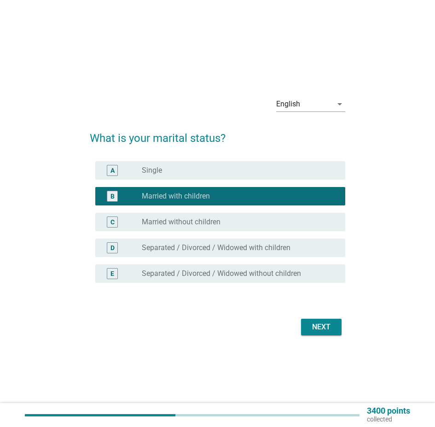
click at [317, 319] on button "Next" at bounding box center [321, 327] width 41 height 17
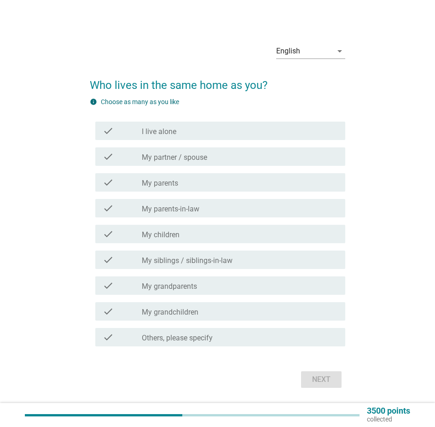
click at [217, 239] on div "check_box_outline_blank My children" at bounding box center [240, 233] width 196 height 11
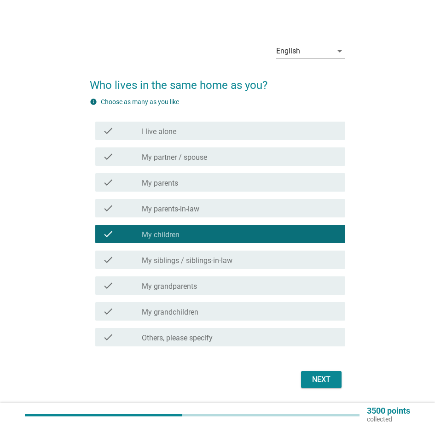
click at [207, 158] on label "My partner / spouse" at bounding box center [174, 157] width 65 height 9
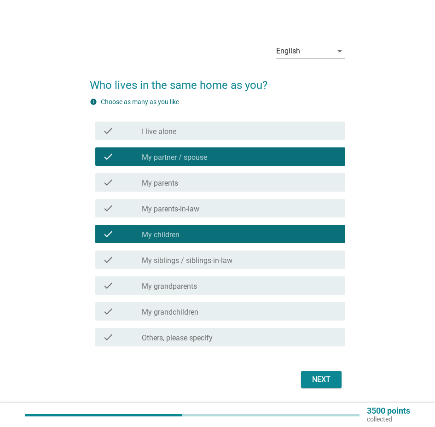
click at [324, 384] on div "Next" at bounding box center [321, 379] width 26 height 11
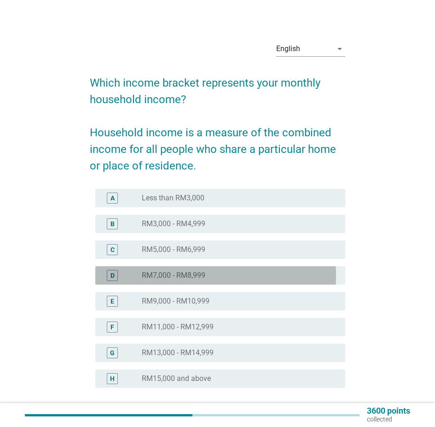
click at [190, 280] on label "RM7,000 - RM8,999" at bounding box center [174, 275] width 64 height 9
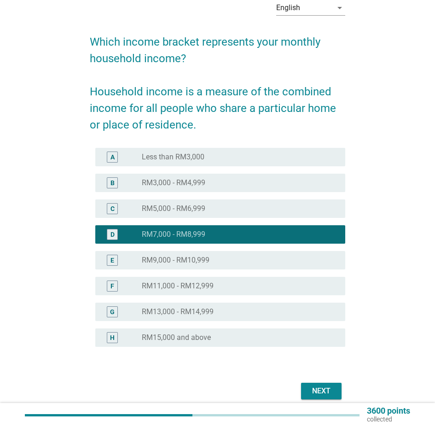
scroll to position [89, 0]
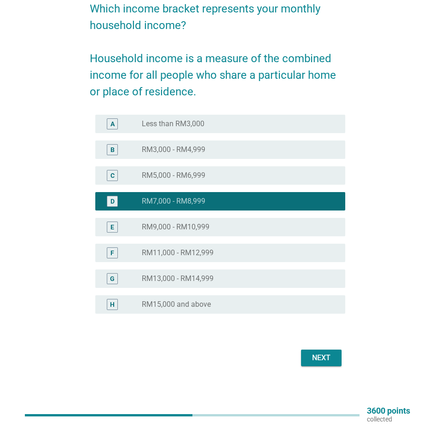
click at [339, 347] on div "Next" at bounding box center [217, 358] width 255 height 22
click at [327, 355] on div "Next" at bounding box center [321, 357] width 26 height 11
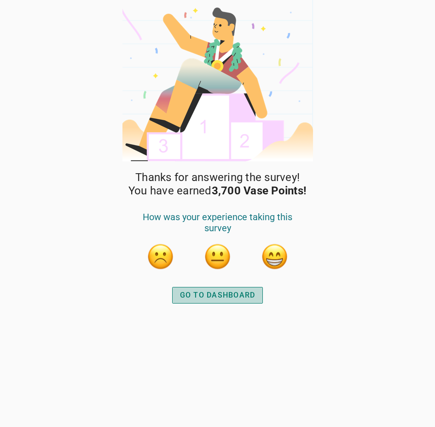
click at [230, 292] on div "GO TO DASHBOARD" at bounding box center [217, 295] width 75 height 11
